Goal: Information Seeking & Learning: Check status

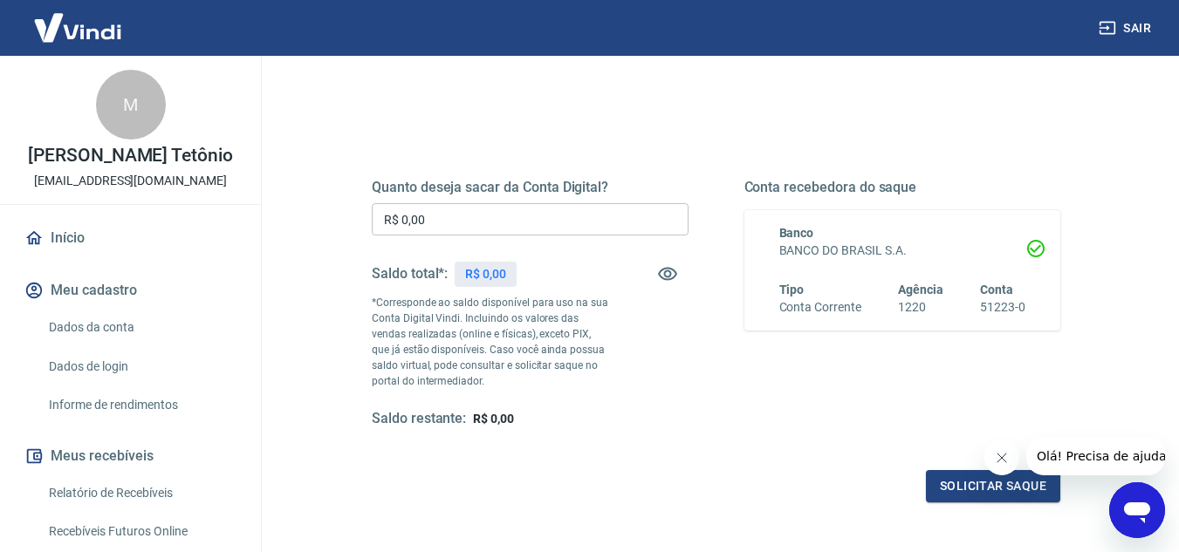
scroll to position [175, 0]
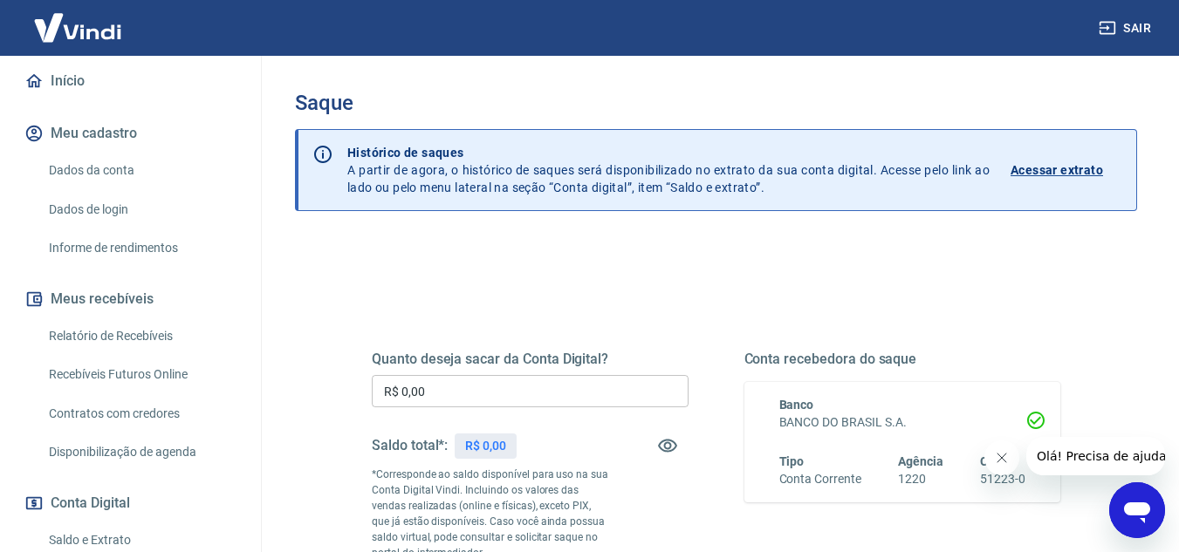
scroll to position [175, 0]
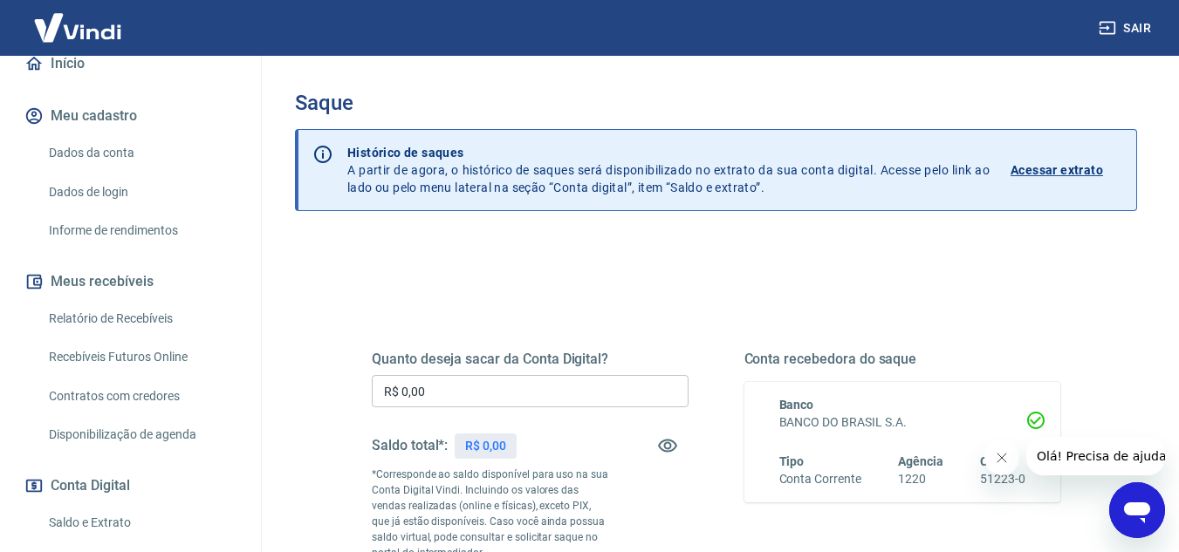
click at [133, 337] on link "Relatório de Recebíveis" at bounding box center [141, 319] width 198 height 36
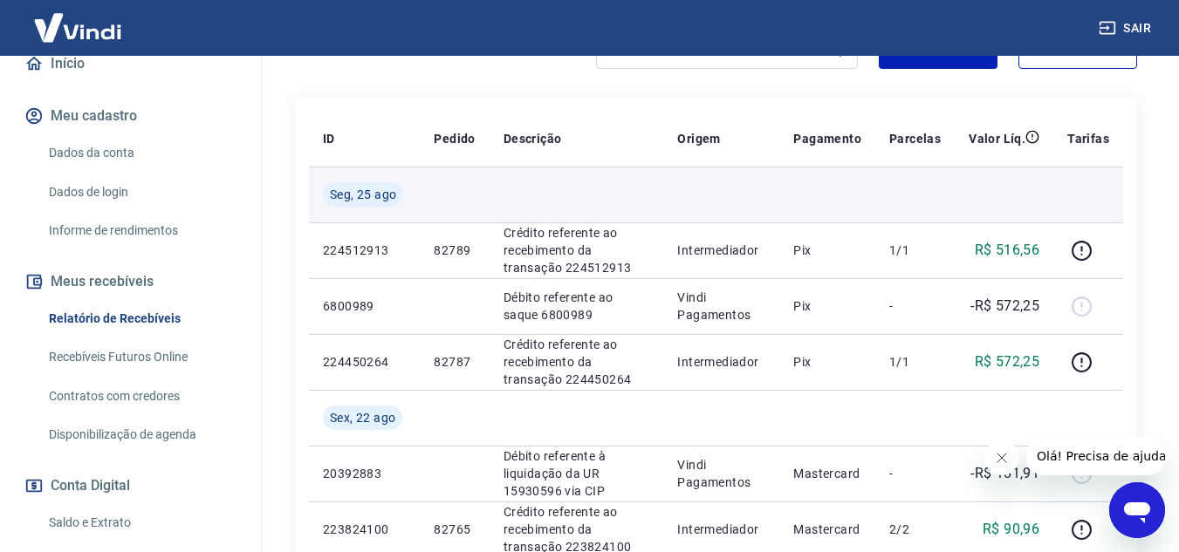
scroll to position [323, 0]
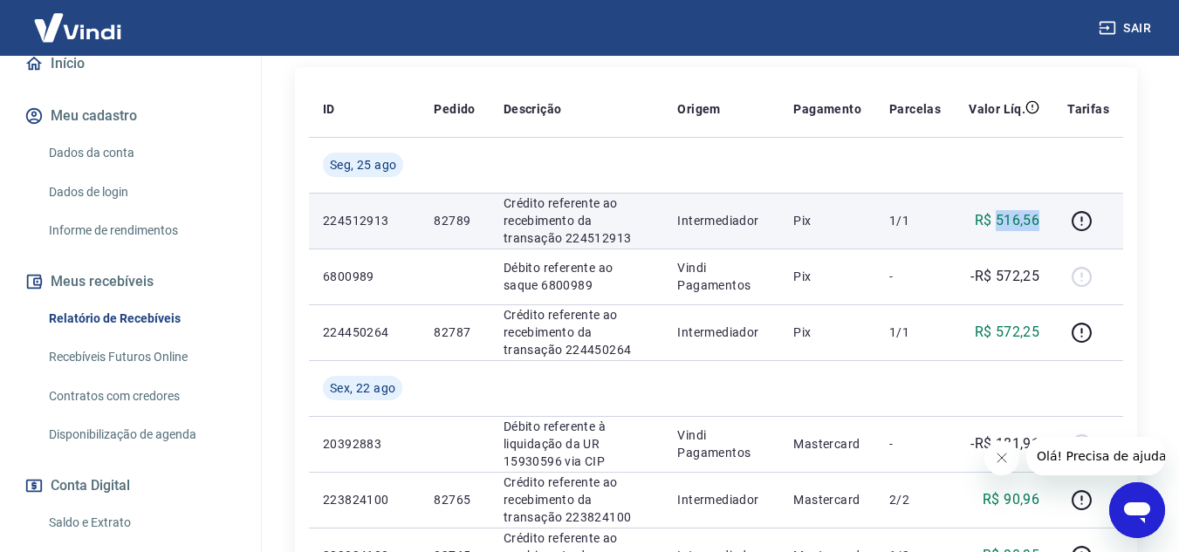
drag, startPoint x: 1002, startPoint y: 219, endPoint x: 1052, endPoint y: 236, distance: 53.3
click at [1052, 236] on td "R$ 516,56" at bounding box center [1004, 221] width 99 height 56
